Goal: Task Accomplishment & Management: Use online tool/utility

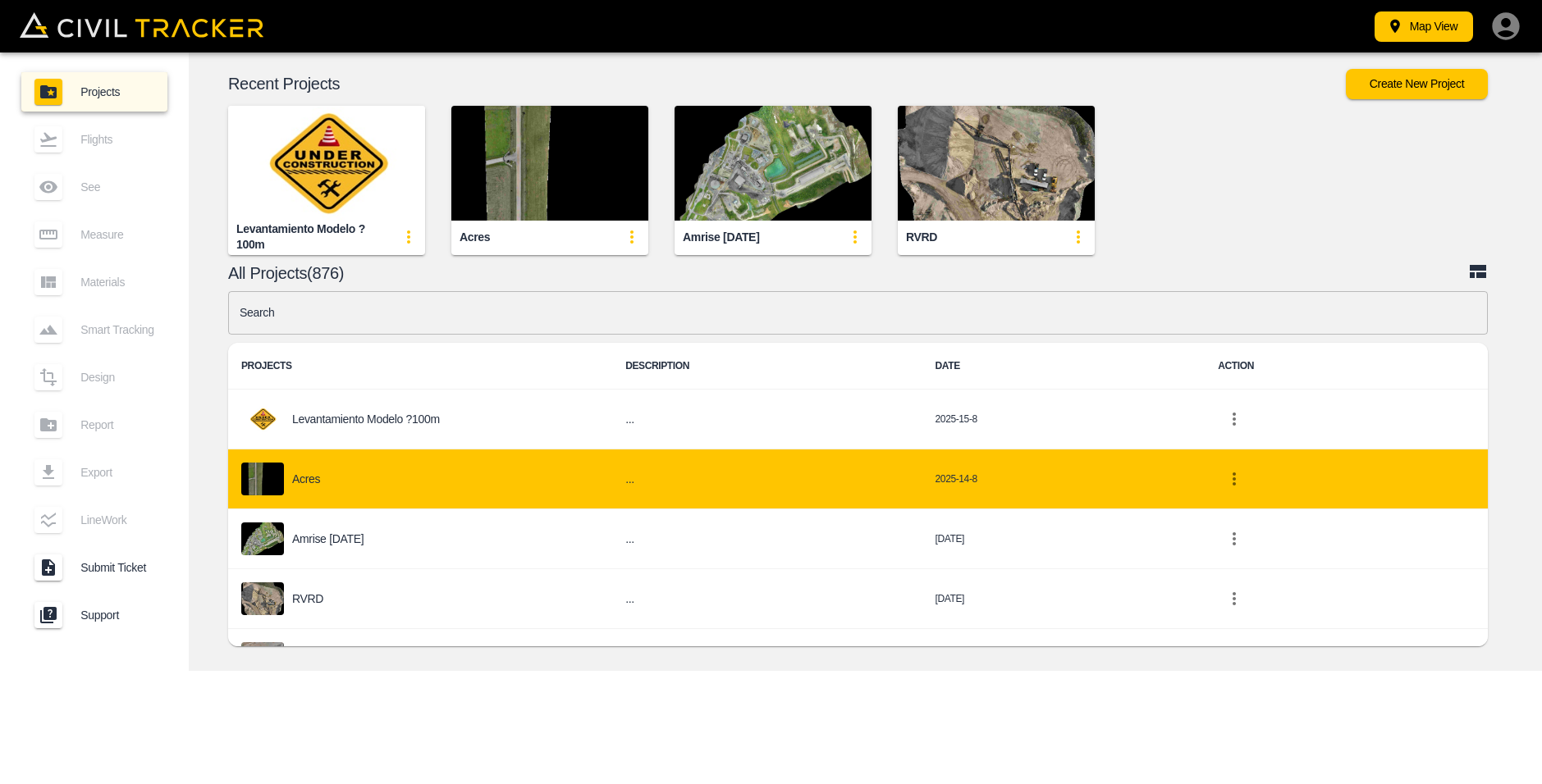
click at [355, 479] on div "Acres" at bounding box center [420, 480] width 358 height 33
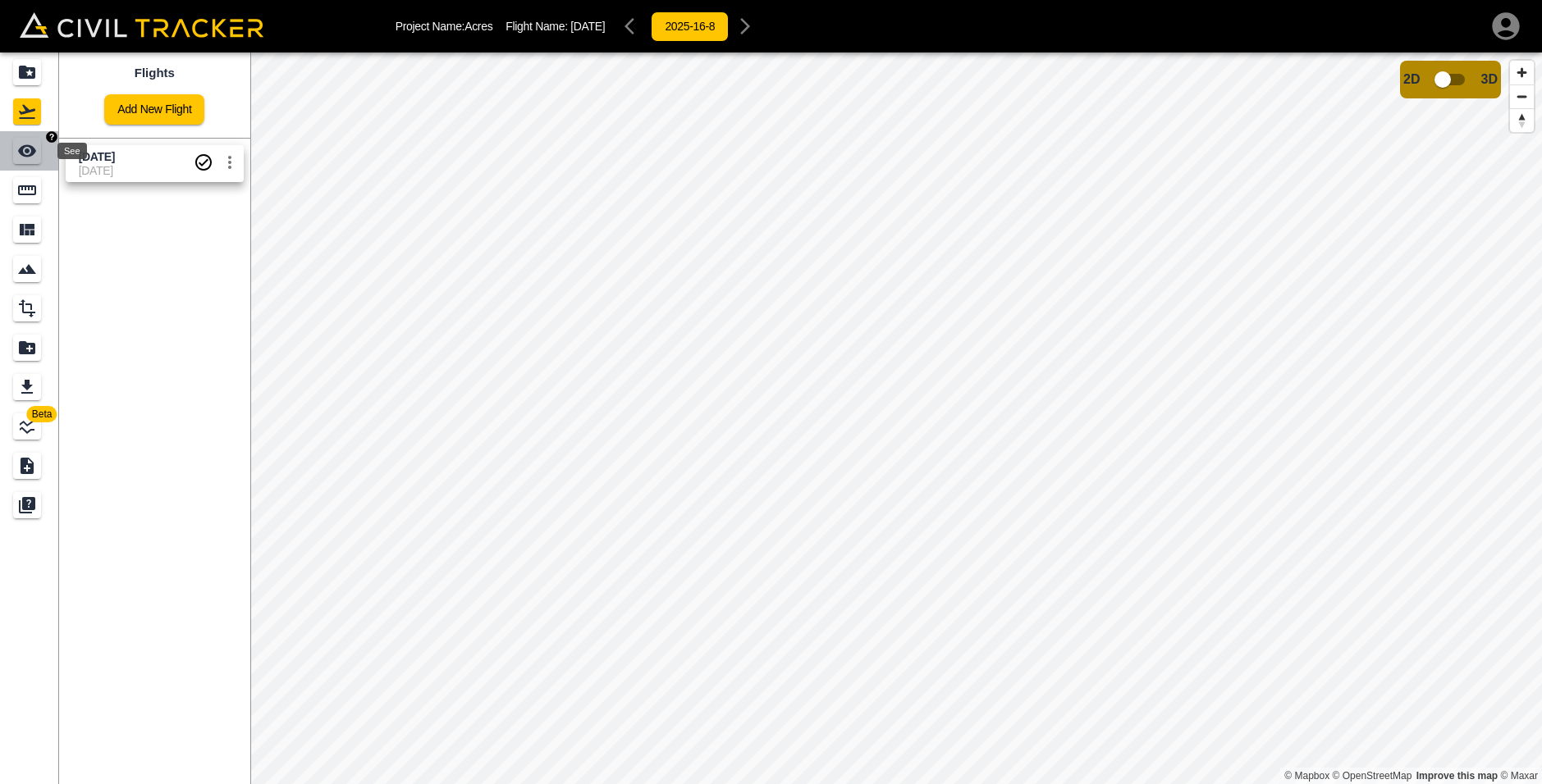
click at [20, 155] on icon "See" at bounding box center [27, 150] width 19 height 19
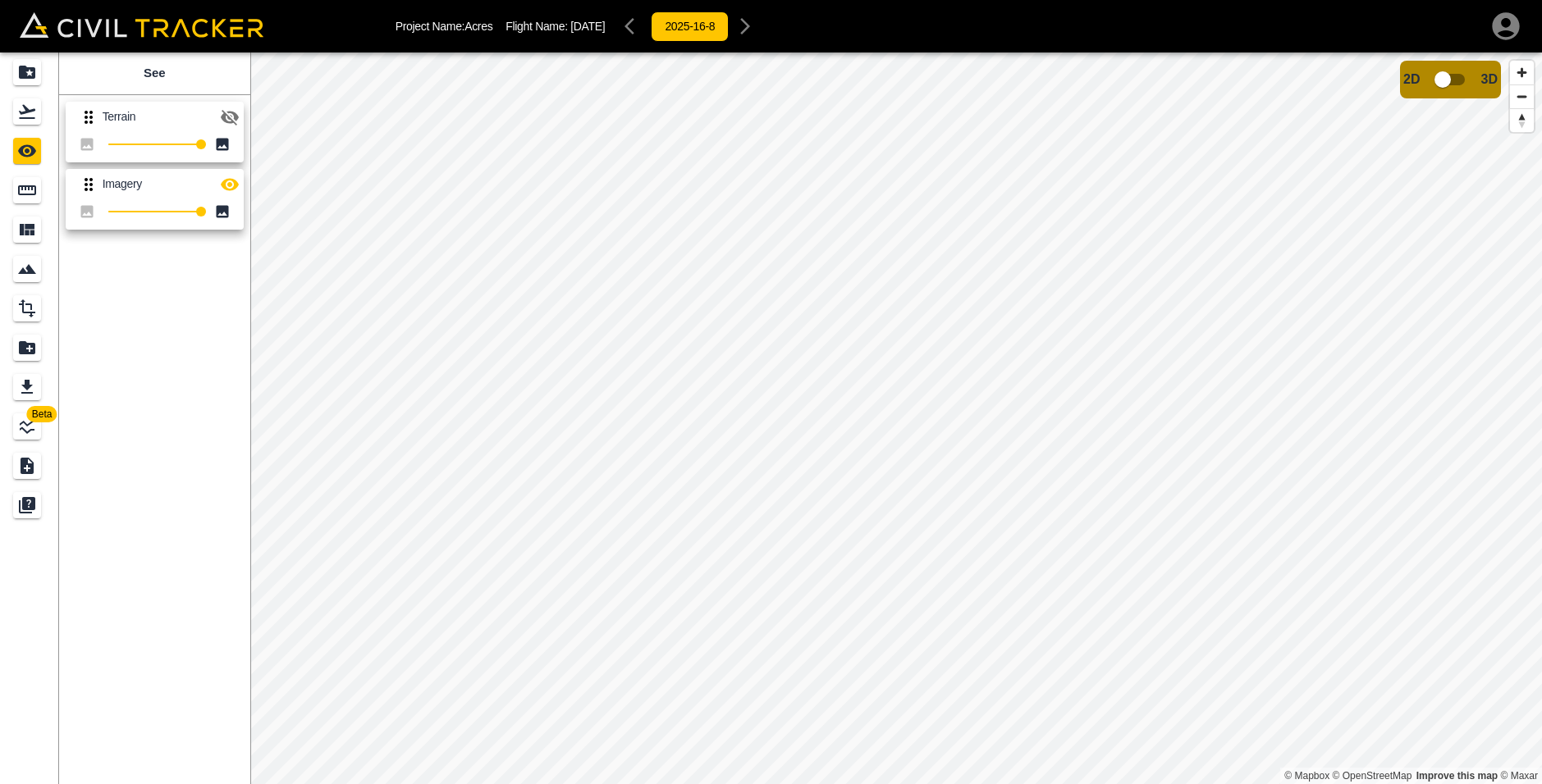
click at [233, 117] on icon "button" at bounding box center [229, 116] width 19 height 19
click at [241, 124] on button "button" at bounding box center [230, 117] width 33 height 33
click at [233, 113] on icon "button" at bounding box center [230, 116] width 18 height 12
click at [33, 426] on icon "LineWork" at bounding box center [27, 426] width 19 height 19
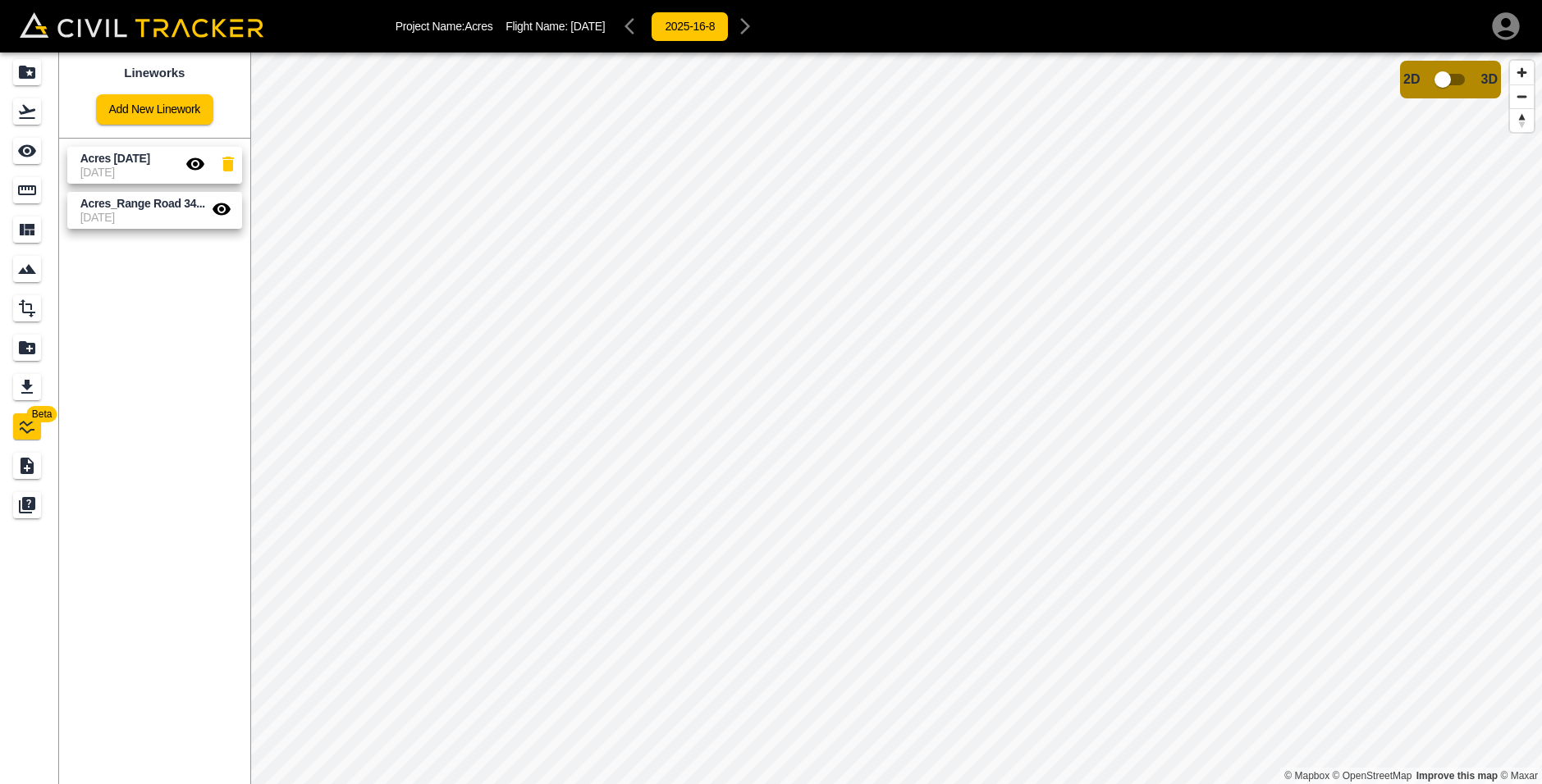
click at [191, 155] on icon "button" at bounding box center [194, 163] width 19 height 19
click at [218, 213] on icon "button" at bounding box center [222, 208] width 18 height 12
click at [26, 185] on icon "Measure" at bounding box center [28, 190] width 18 height 10
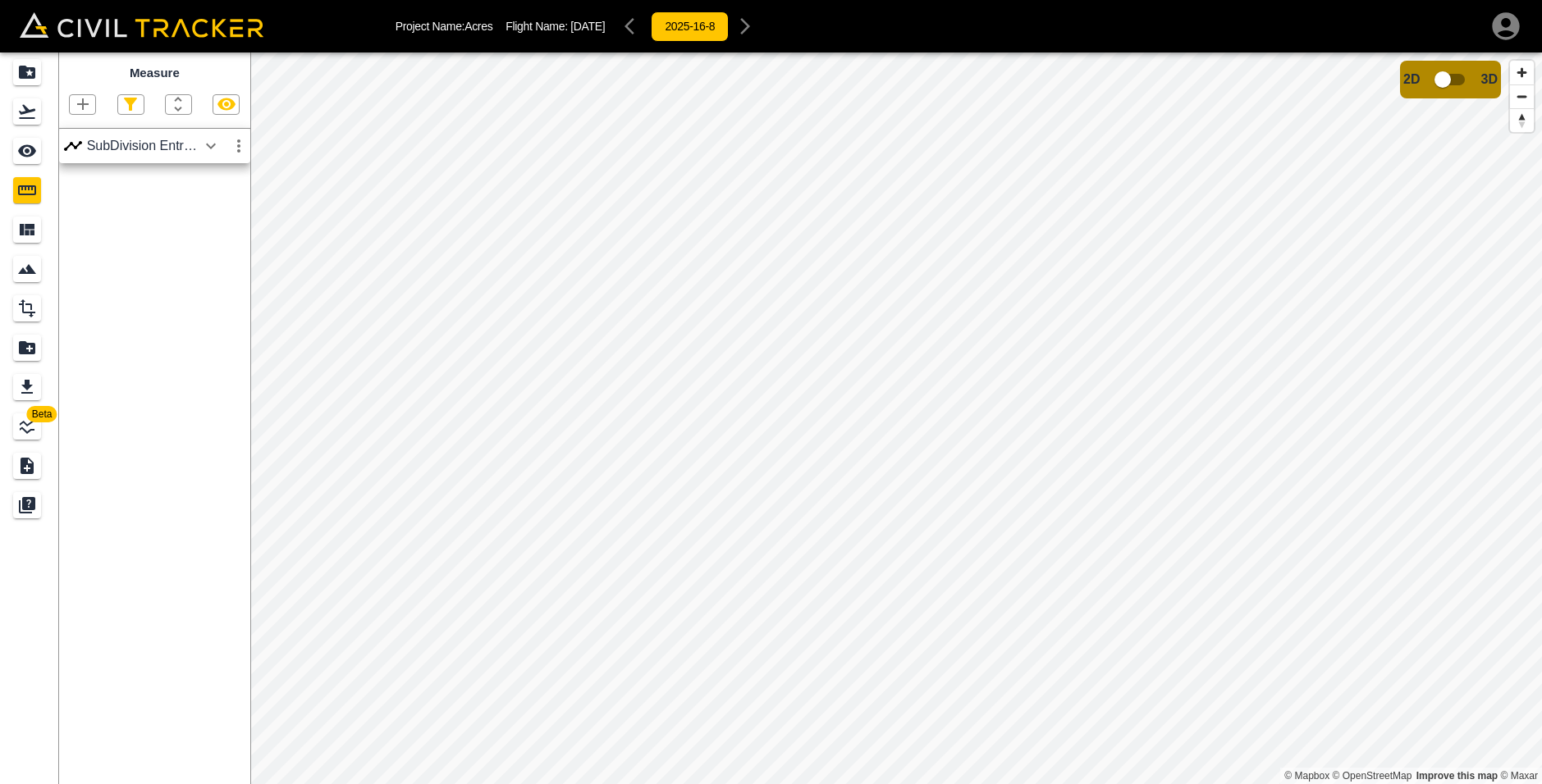
click at [211, 152] on icon "button" at bounding box center [210, 146] width 19 height 19
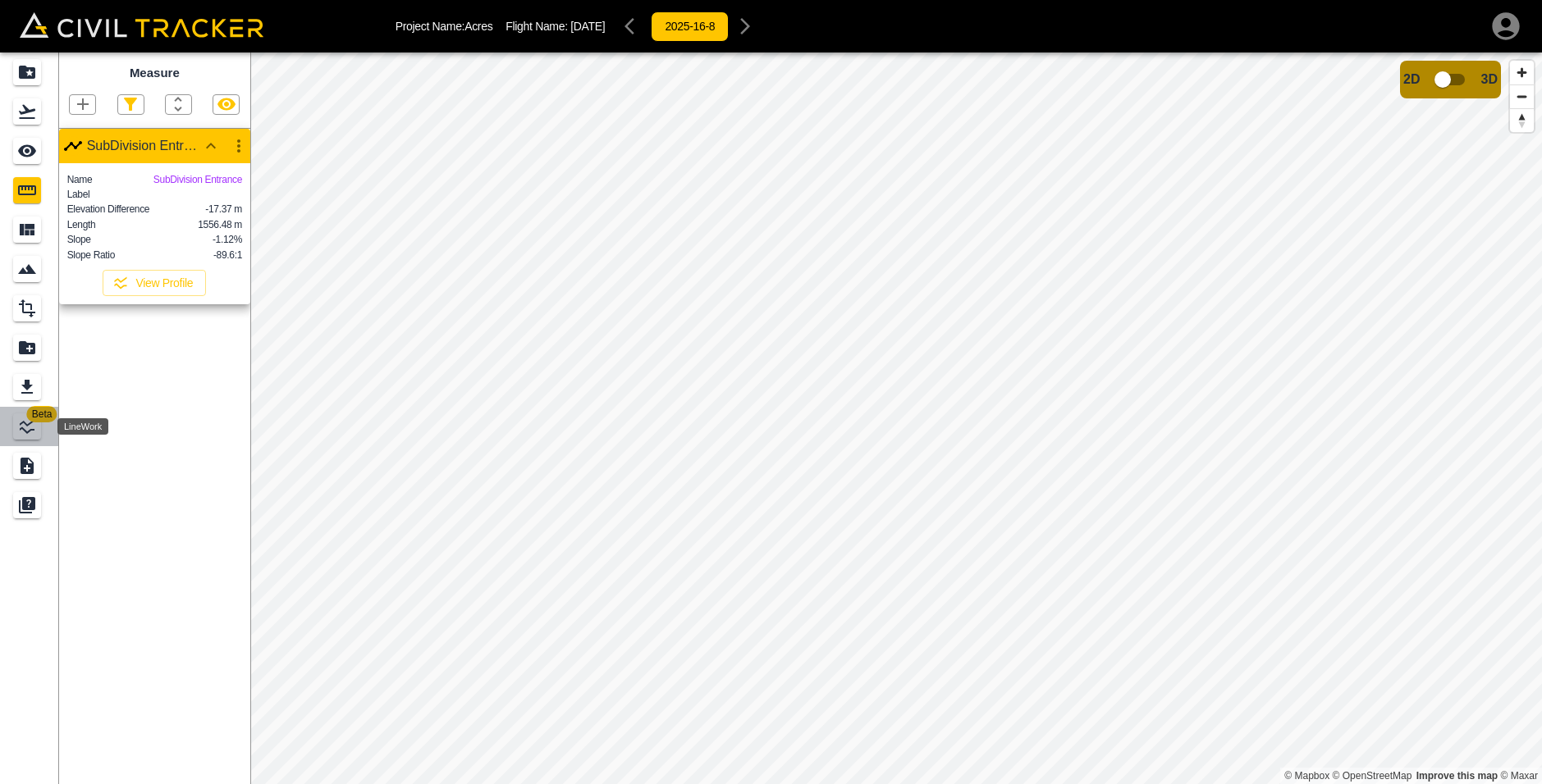
click at [34, 425] on icon "LineWork" at bounding box center [27, 426] width 19 height 19
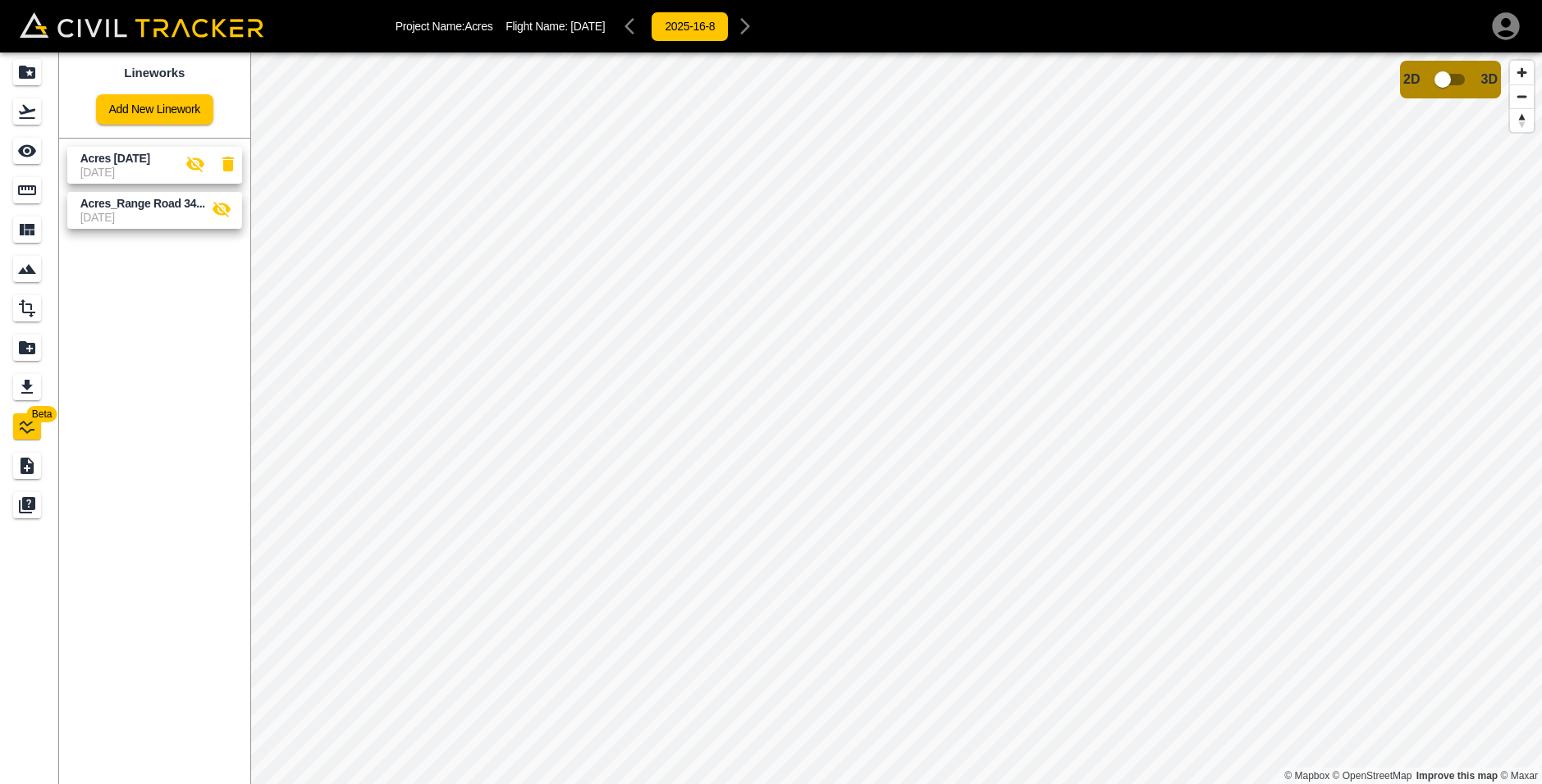
drag, startPoint x: 188, startPoint y: 163, endPoint x: 219, endPoint y: 205, distance: 52.2
click at [189, 163] on icon "button" at bounding box center [195, 164] width 18 height 16
click at [219, 206] on icon "button" at bounding box center [221, 208] width 19 height 19
click at [33, 195] on icon "Measure" at bounding box center [28, 190] width 18 height 10
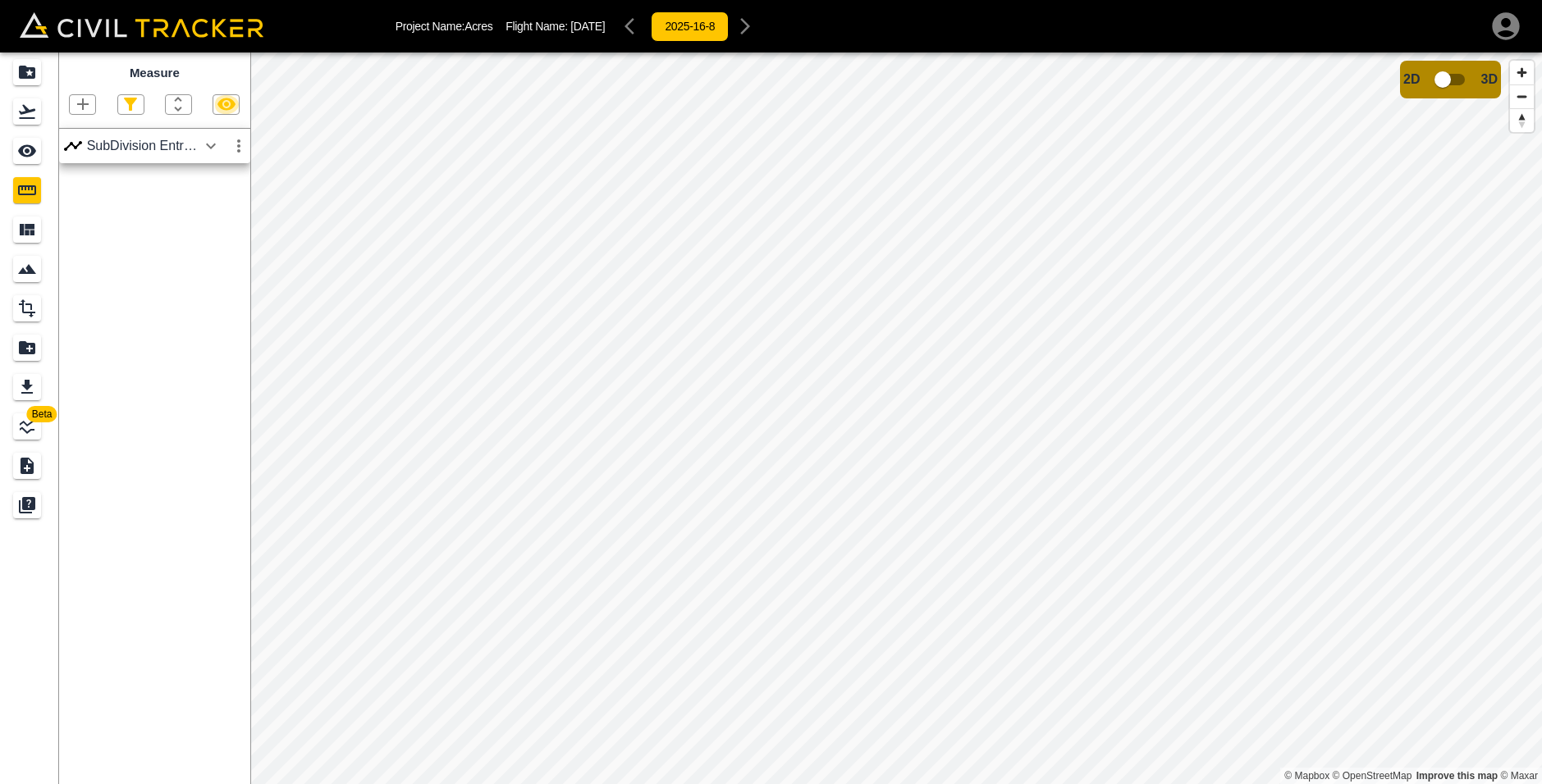
click at [220, 112] on icon "button" at bounding box center [226, 104] width 19 height 19
click at [223, 106] on icon "button" at bounding box center [226, 104] width 19 height 19
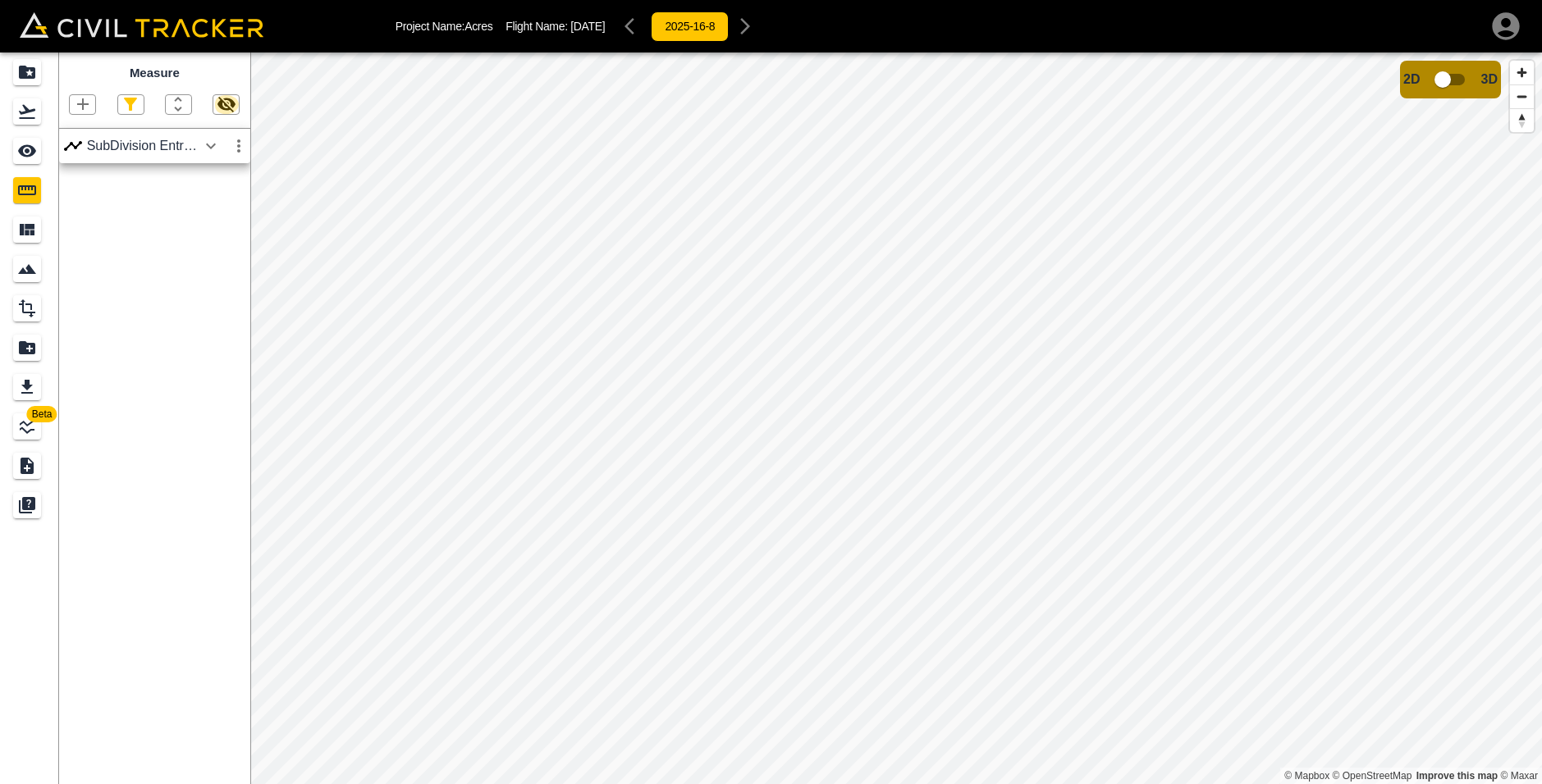
click at [223, 106] on icon "button" at bounding box center [226, 104] width 19 height 19
